Goal: Check status

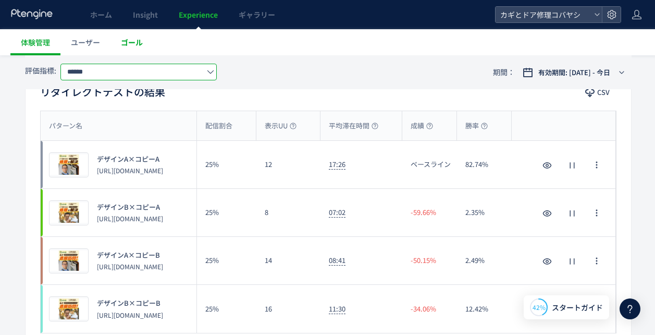
scroll to position [102, 0]
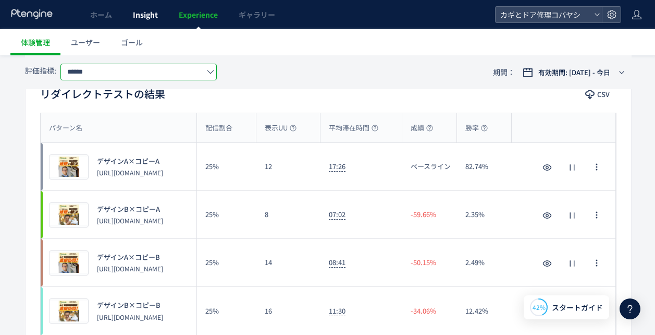
click at [146, 11] on span "Insight" at bounding box center [145, 14] width 25 height 10
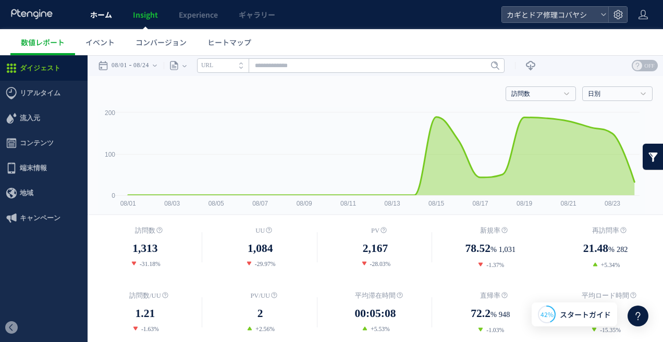
click at [104, 7] on link "ホーム" at bounding box center [101, 14] width 43 height 29
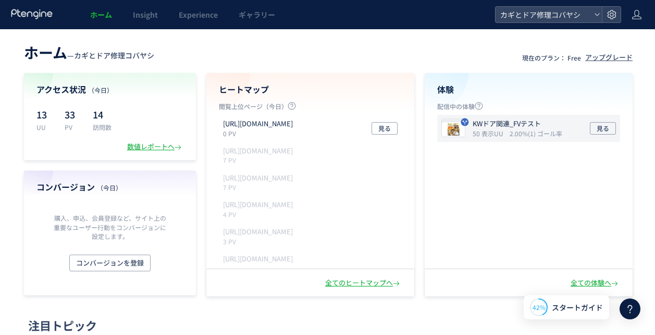
click at [497, 140] on div "KWドア関連_FVテスト 50 表示UU 2.00%(1) ゴール率 見る" at bounding box center [528, 128] width 183 height 27
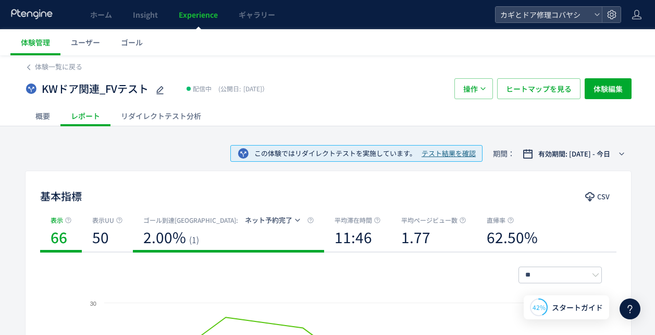
click at [172, 240] on b "2.00%" at bounding box center [164, 236] width 43 height 21
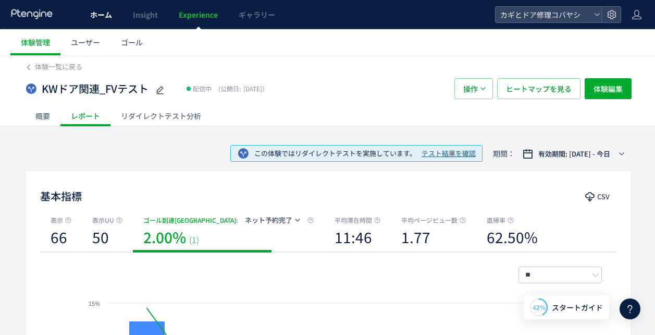
click at [100, 18] on span "ホーム" at bounding box center [101, 14] width 22 height 10
